Goal: Task Accomplishment & Management: Manage account settings

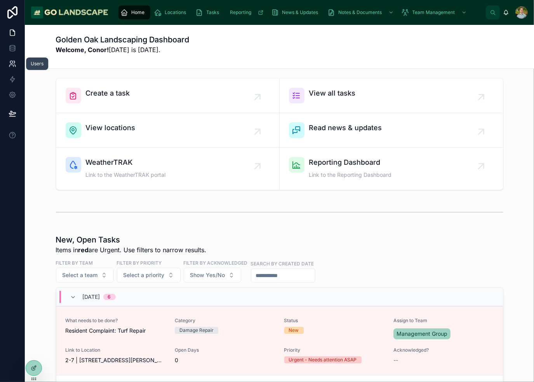
click at [16, 64] on link at bounding box center [12, 64] width 24 height 16
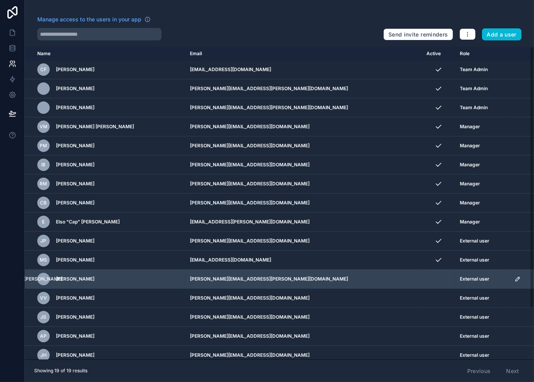
scroll to position [61, 0]
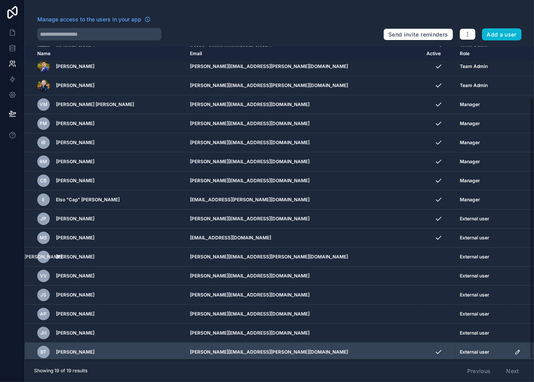
click at [514, 349] on icon "scrollable content" at bounding box center [517, 352] width 6 height 6
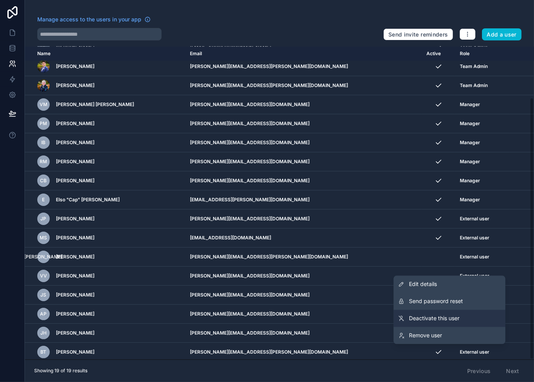
click at [448, 321] on span "Deactivate this user" at bounding box center [434, 318] width 50 height 8
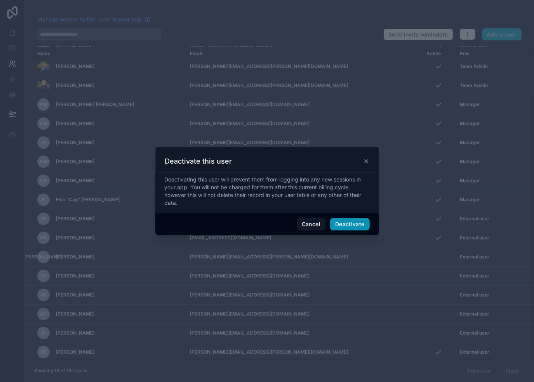
click at [352, 222] on button "Deactivate" at bounding box center [350, 224] width 40 height 12
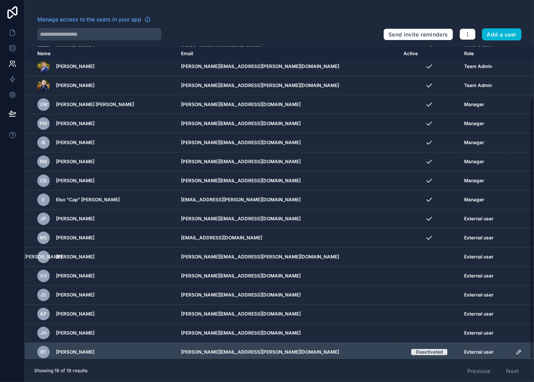
click at [516, 349] on icon "scrollable content" at bounding box center [519, 352] width 6 height 6
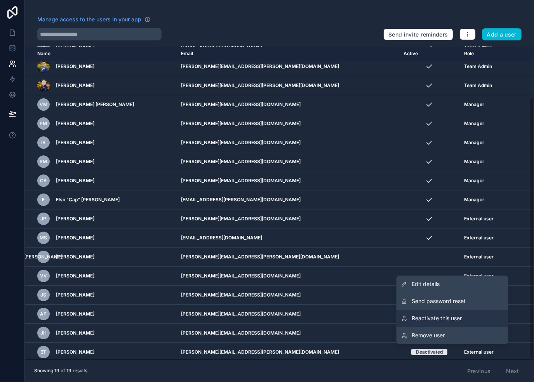
click at [457, 317] on span "Reactivate this user" at bounding box center [437, 318] width 50 height 8
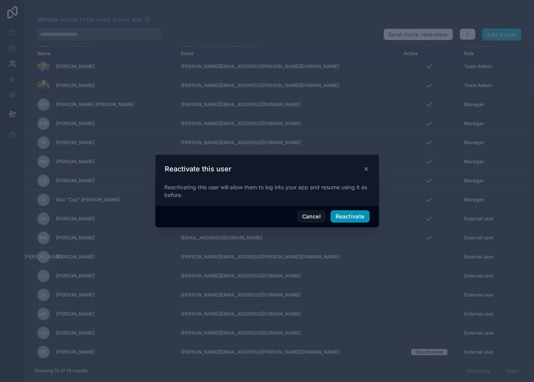
click at [358, 218] on button "Reactivate" at bounding box center [349, 216] width 39 height 12
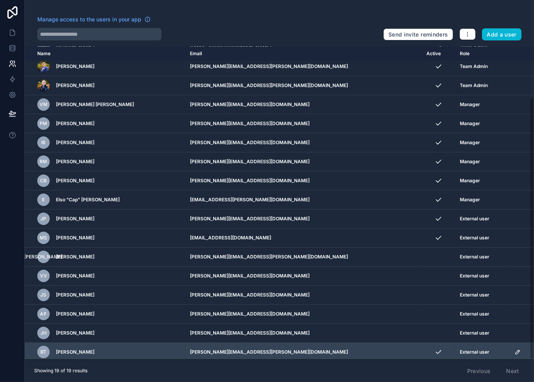
click at [514, 352] on icon "scrollable content" at bounding box center [517, 352] width 6 height 6
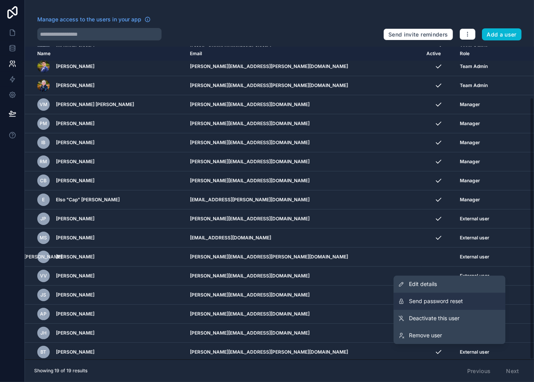
click at [452, 301] on span "Send password reset" at bounding box center [436, 301] width 54 height 8
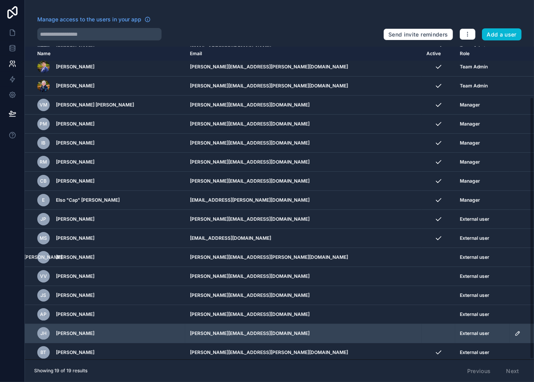
scroll to position [61, 0]
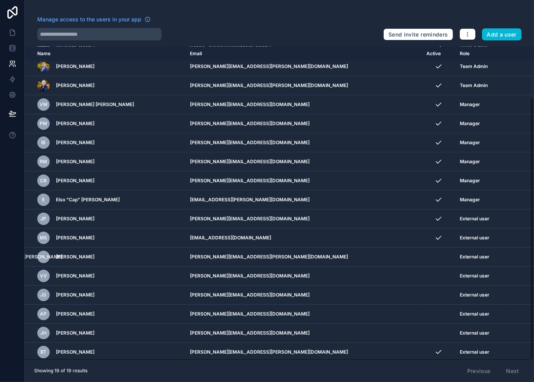
click at [279, 28] on div at bounding box center [207, 34] width 340 height 12
click at [464, 31] on button "button" at bounding box center [467, 34] width 16 height 12
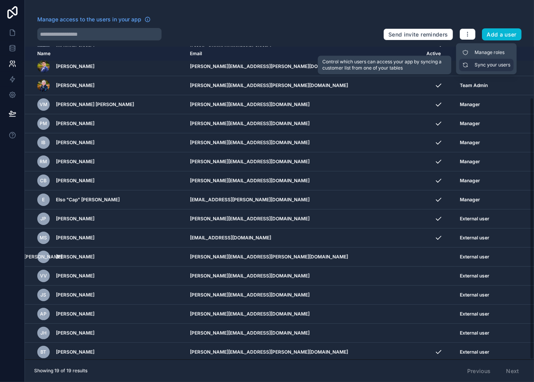
click at [506, 68] on link "Sync your users" at bounding box center [486, 65] width 54 height 12
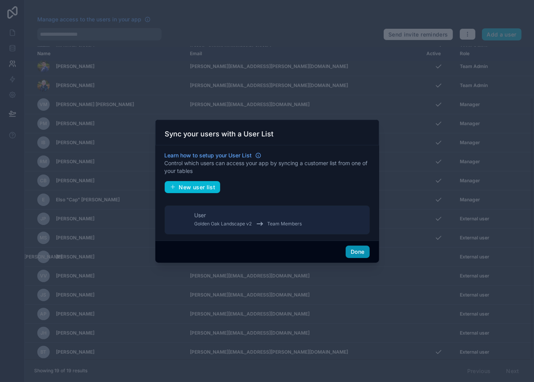
click at [357, 253] on button "Done" at bounding box center [357, 251] width 24 height 12
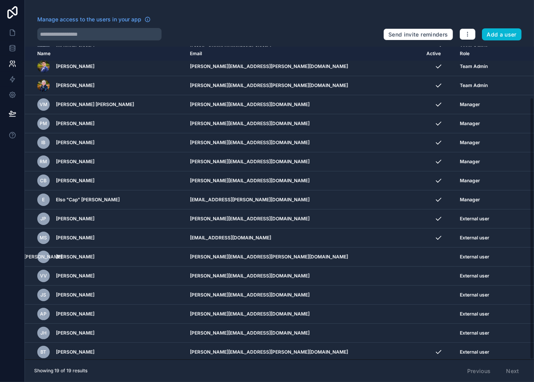
click at [314, 44] on div "Manage access to the users in your app Send invite reminders Add a user Name Em…" at bounding box center [279, 191] width 509 height 382
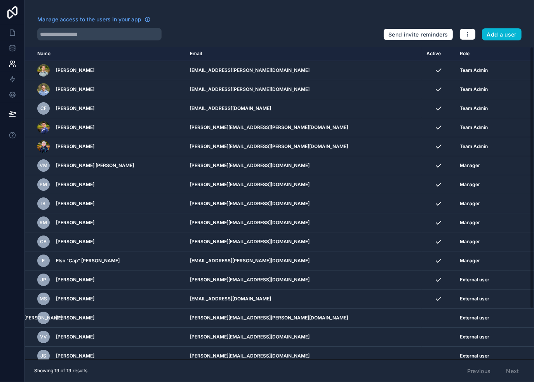
click at [289, 35] on div at bounding box center [207, 34] width 340 height 12
click at [272, 34] on div at bounding box center [206, 34] width 338 height 12
click at [301, 36] on div at bounding box center [206, 34] width 338 height 12
click at [286, 27] on div "Manage access to the users in your app" at bounding box center [206, 22] width 338 height 12
drag, startPoint x: 273, startPoint y: 42, endPoint x: 300, endPoint y: 27, distance: 30.9
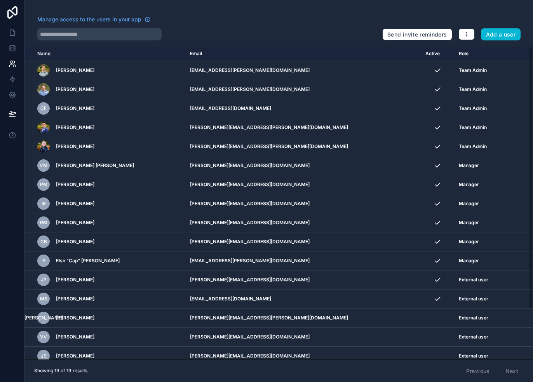
click at [273, 42] on div "Manage access to the users in your app Send invite reminders Add a user Name Em…" at bounding box center [279, 191] width 508 height 382
